Goal: Navigation & Orientation: Locate item on page

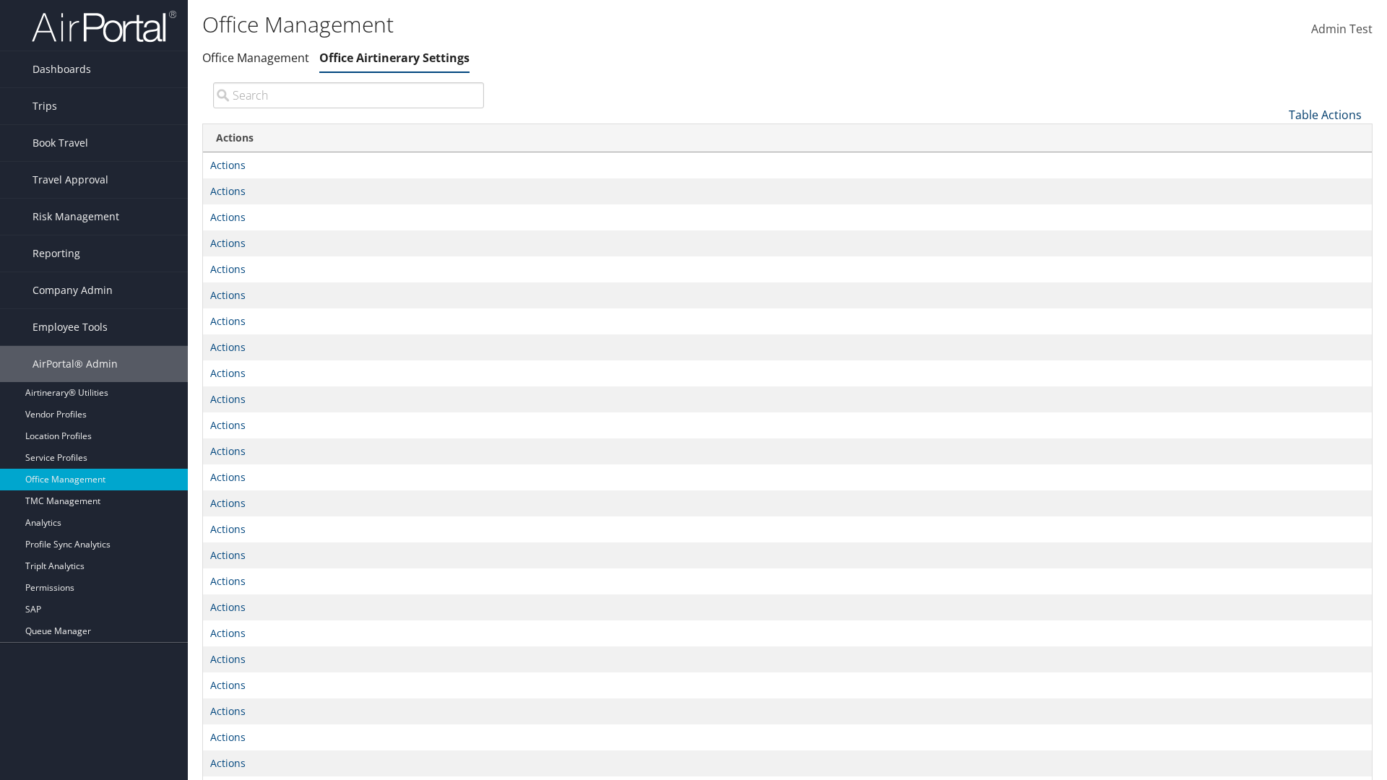
click at [1325, 114] on link "Table Actions" at bounding box center [1324, 115] width 73 height 16
click at [1276, 161] on link "Page Length" at bounding box center [1277, 162] width 190 height 25
click at [1276, 163] on link "25" at bounding box center [1277, 163] width 190 height 25
click at [1325, 114] on link "Table Actions" at bounding box center [1324, 115] width 73 height 16
click at [1276, 161] on link "Page Length" at bounding box center [1277, 162] width 190 height 25
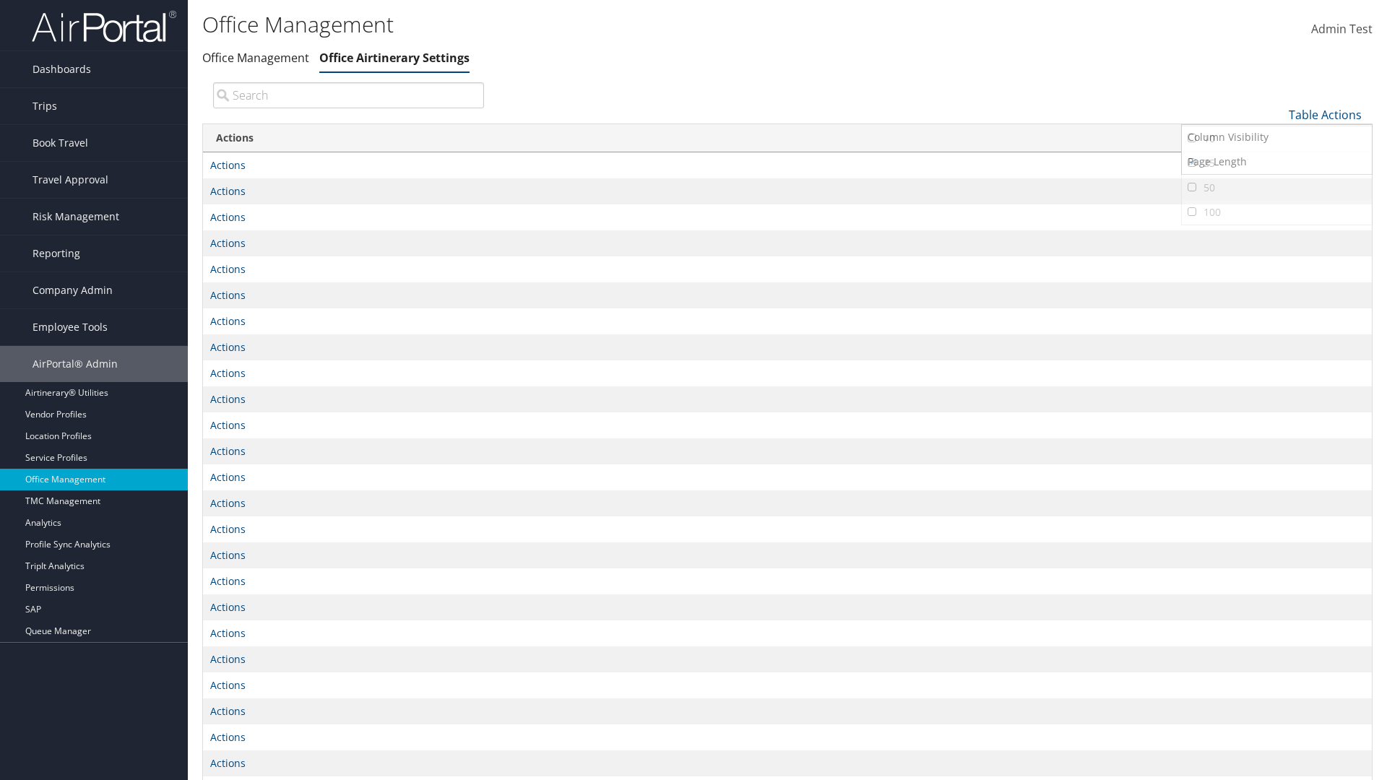
click at [1276, 187] on link "50" at bounding box center [1277, 188] width 190 height 25
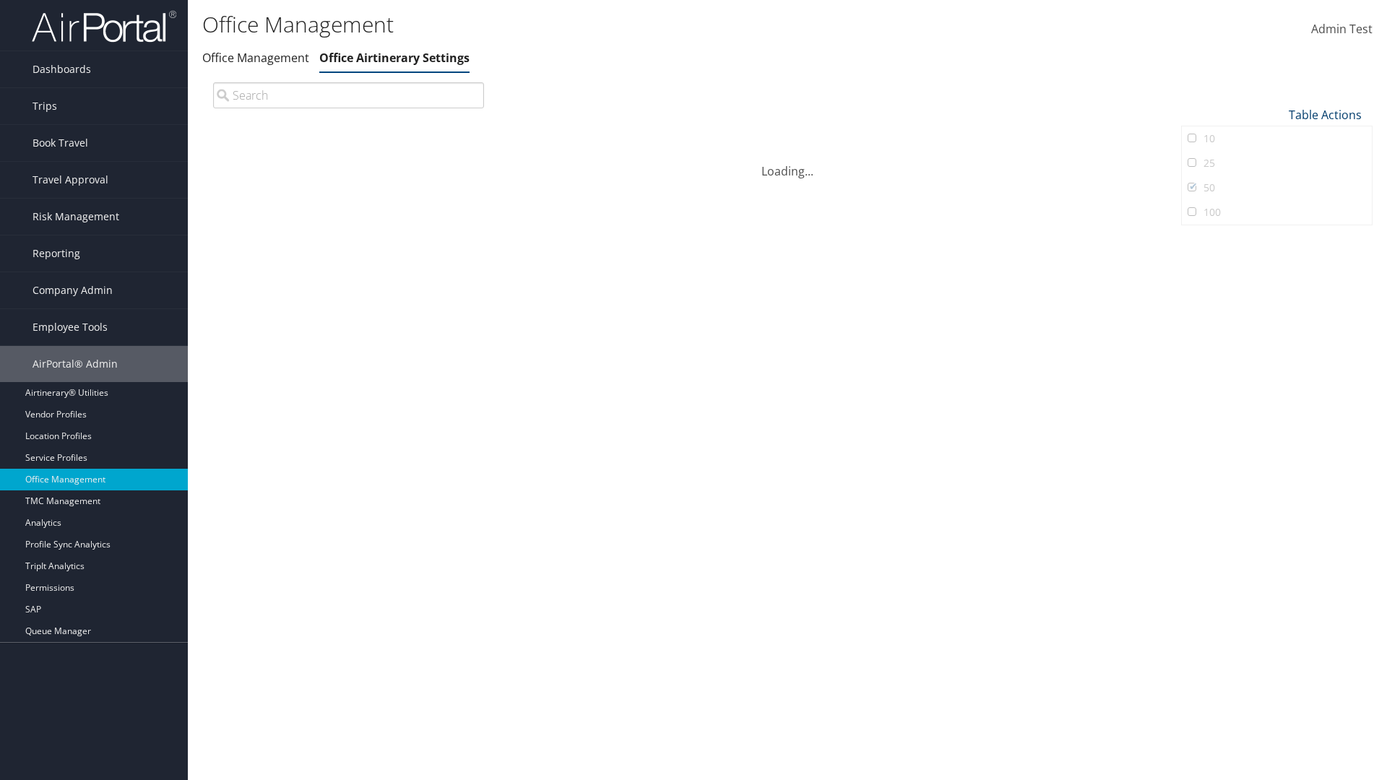
click at [1325, 114] on link "Table Actions" at bounding box center [1324, 115] width 73 height 16
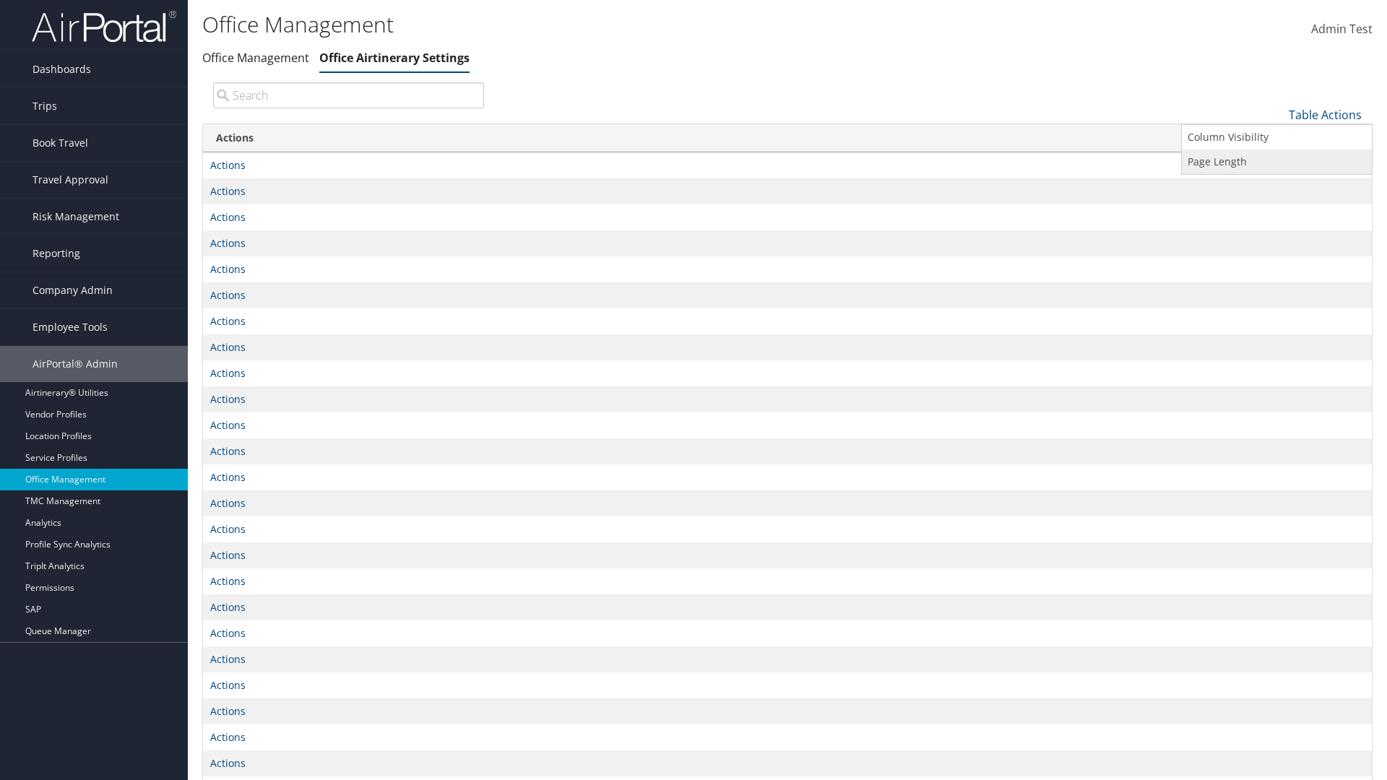
click at [1276, 161] on link "Page Length" at bounding box center [1277, 162] width 190 height 25
click at [1276, 212] on link "100" at bounding box center [1277, 212] width 190 height 25
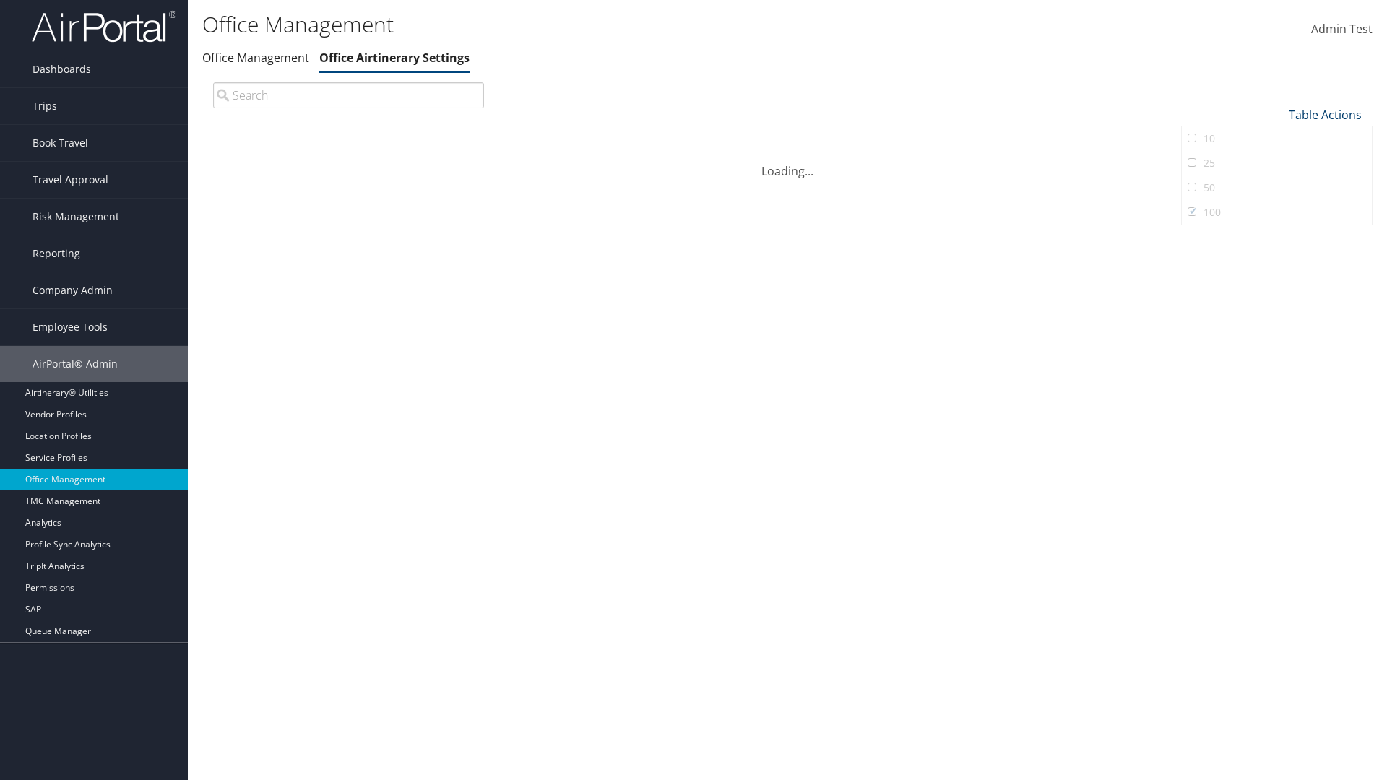
click at [1325, 107] on link "Table Actions" at bounding box center [1324, 115] width 73 height 16
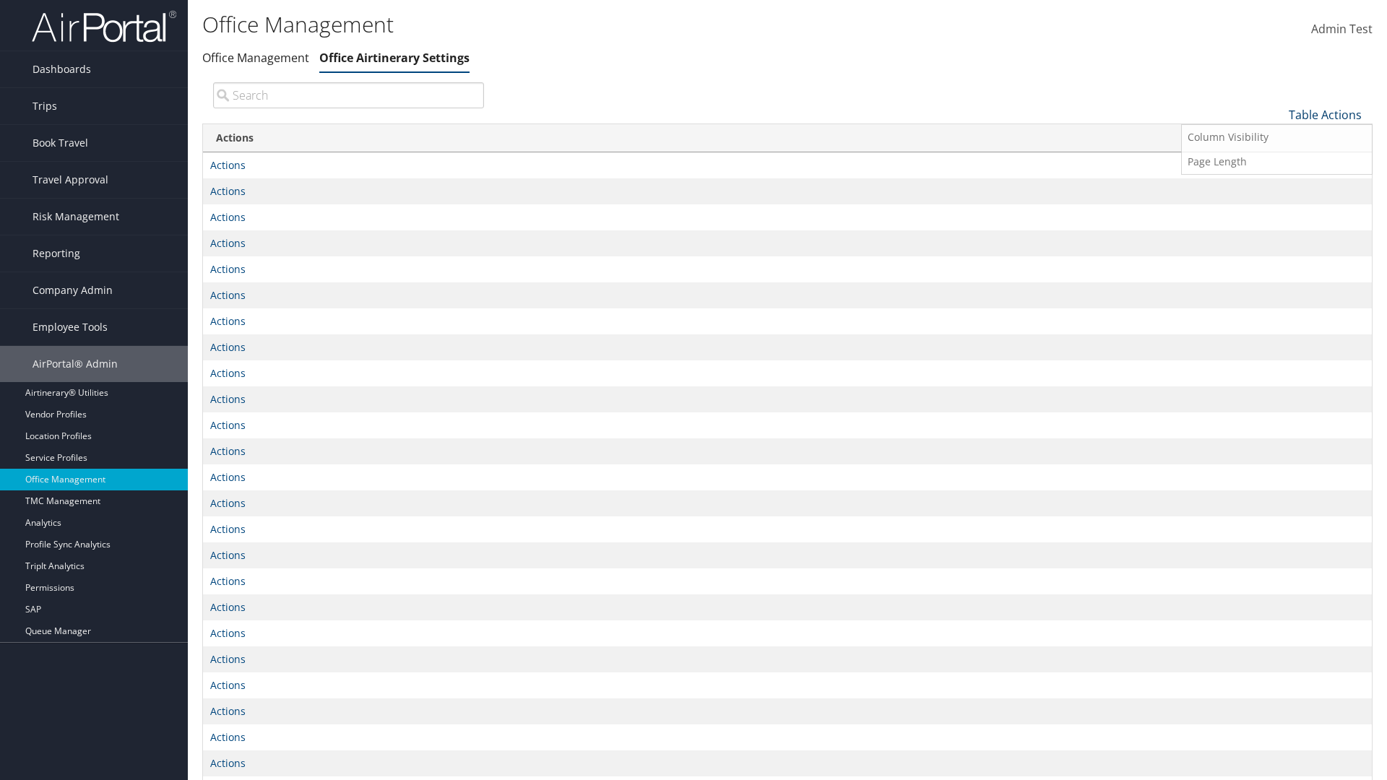
scroll to position [106, 0]
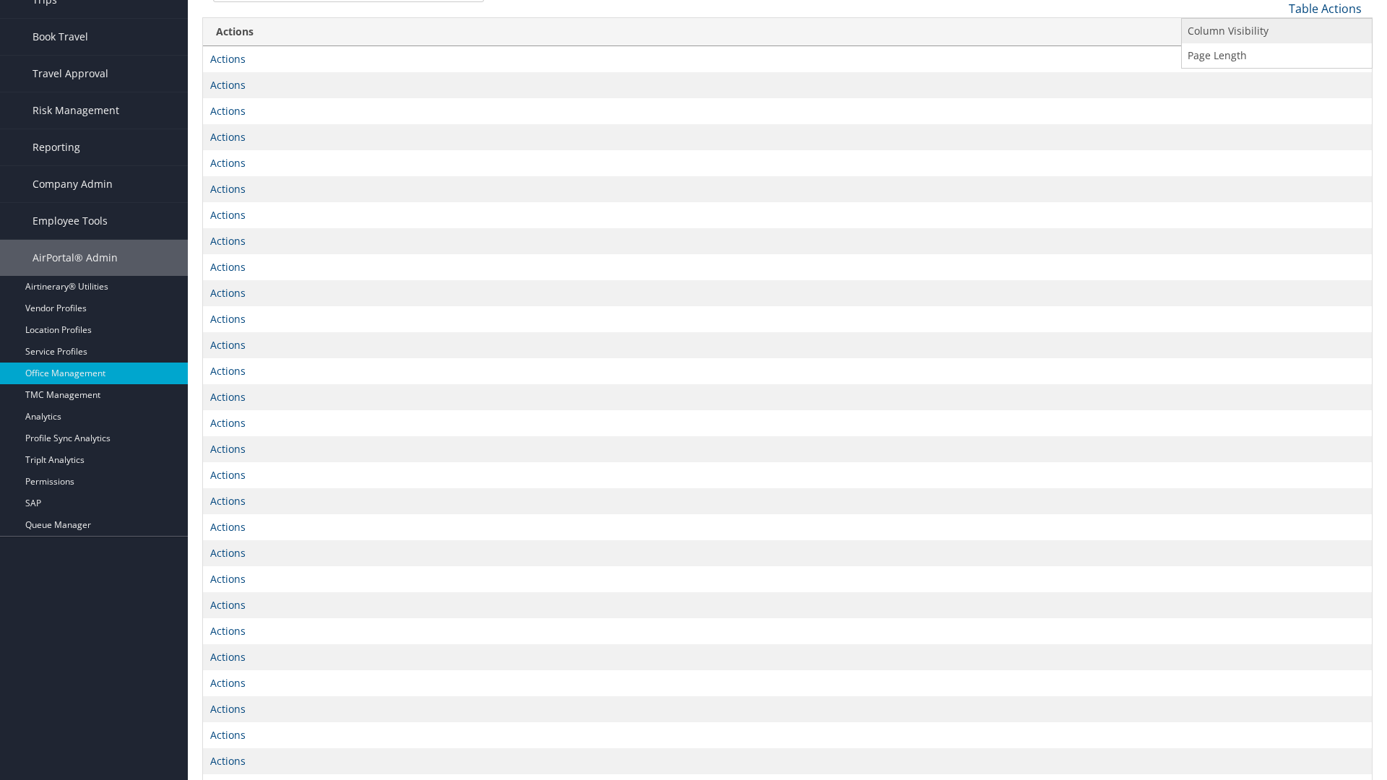
click at [1276, 30] on link "Column Visibility" at bounding box center [1277, 31] width 190 height 25
